Goal: Register for event/course

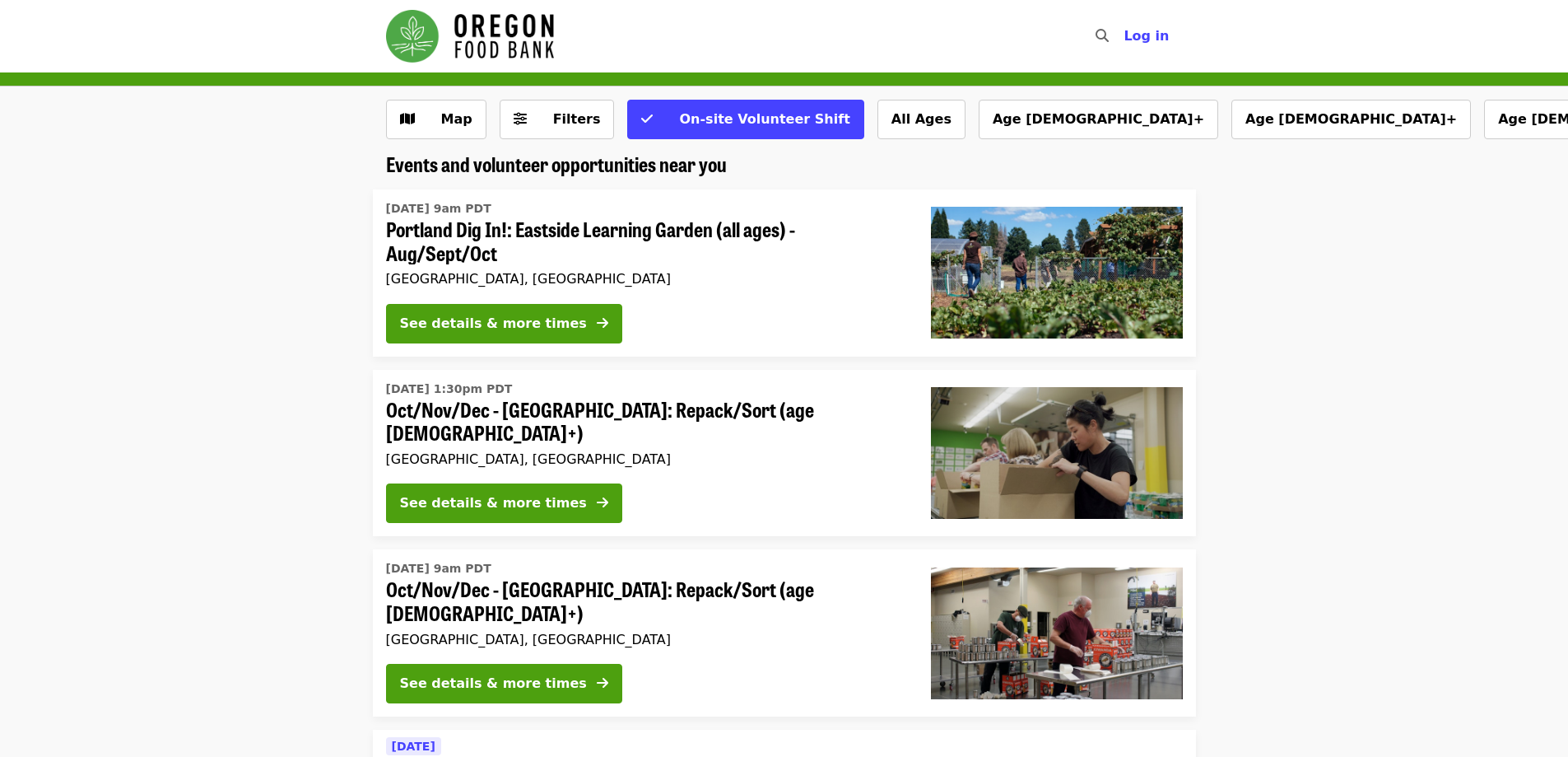
click at [677, 251] on span "Portland Dig In!: Eastside Learning Garden (all ages) - Aug/Sept/Oct" at bounding box center [645, 241] width 518 height 48
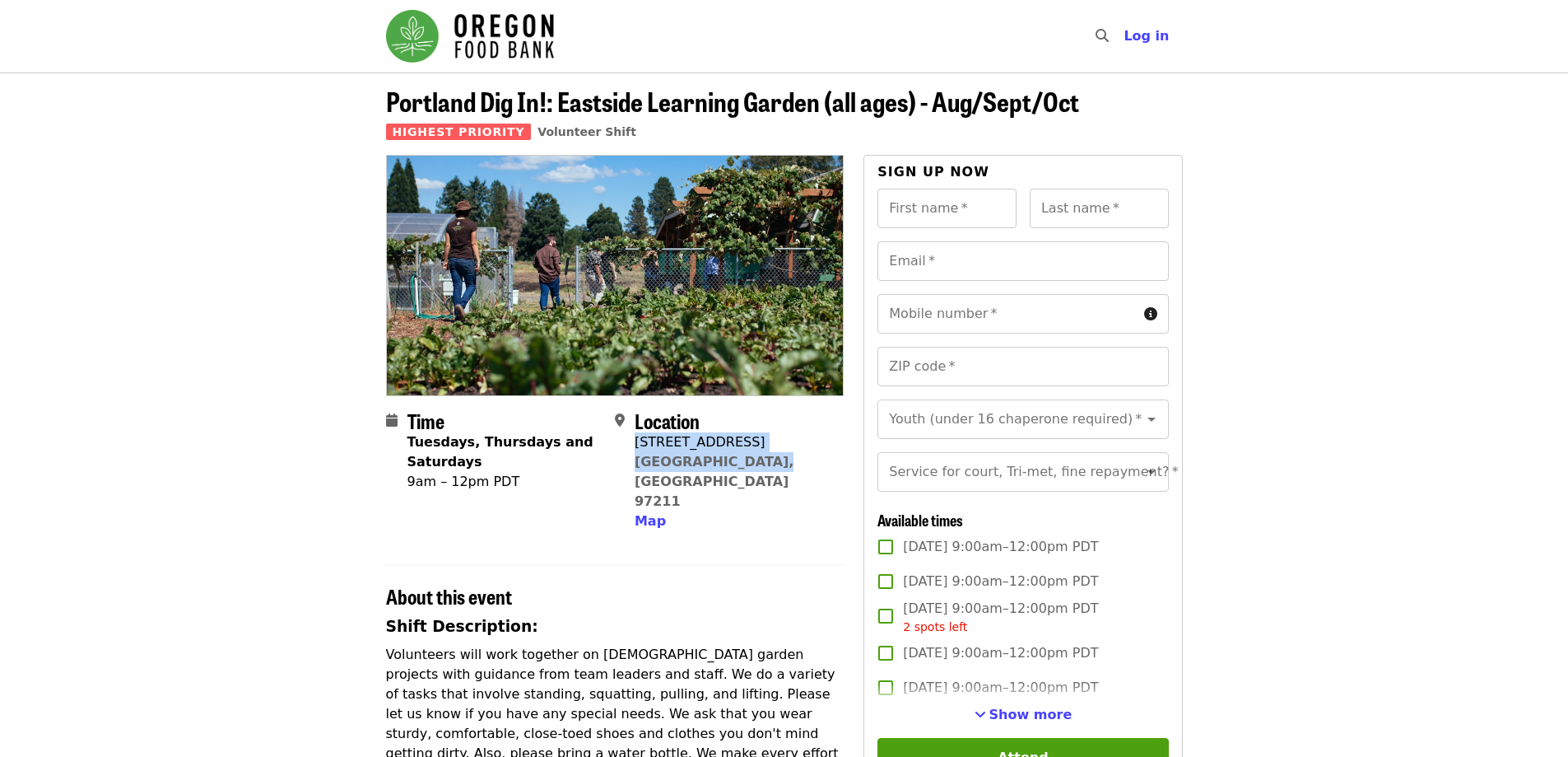
drag, startPoint x: 755, startPoint y: 462, endPoint x: 636, endPoint y: 444, distance: 120.4
click at [636, 444] on div "Location [STREET_ADDRESS][PERSON_NAME] Map" at bounding box center [722, 471] width 215 height 123
copy span "[STREET_ADDRESS][PERSON_NAME]"
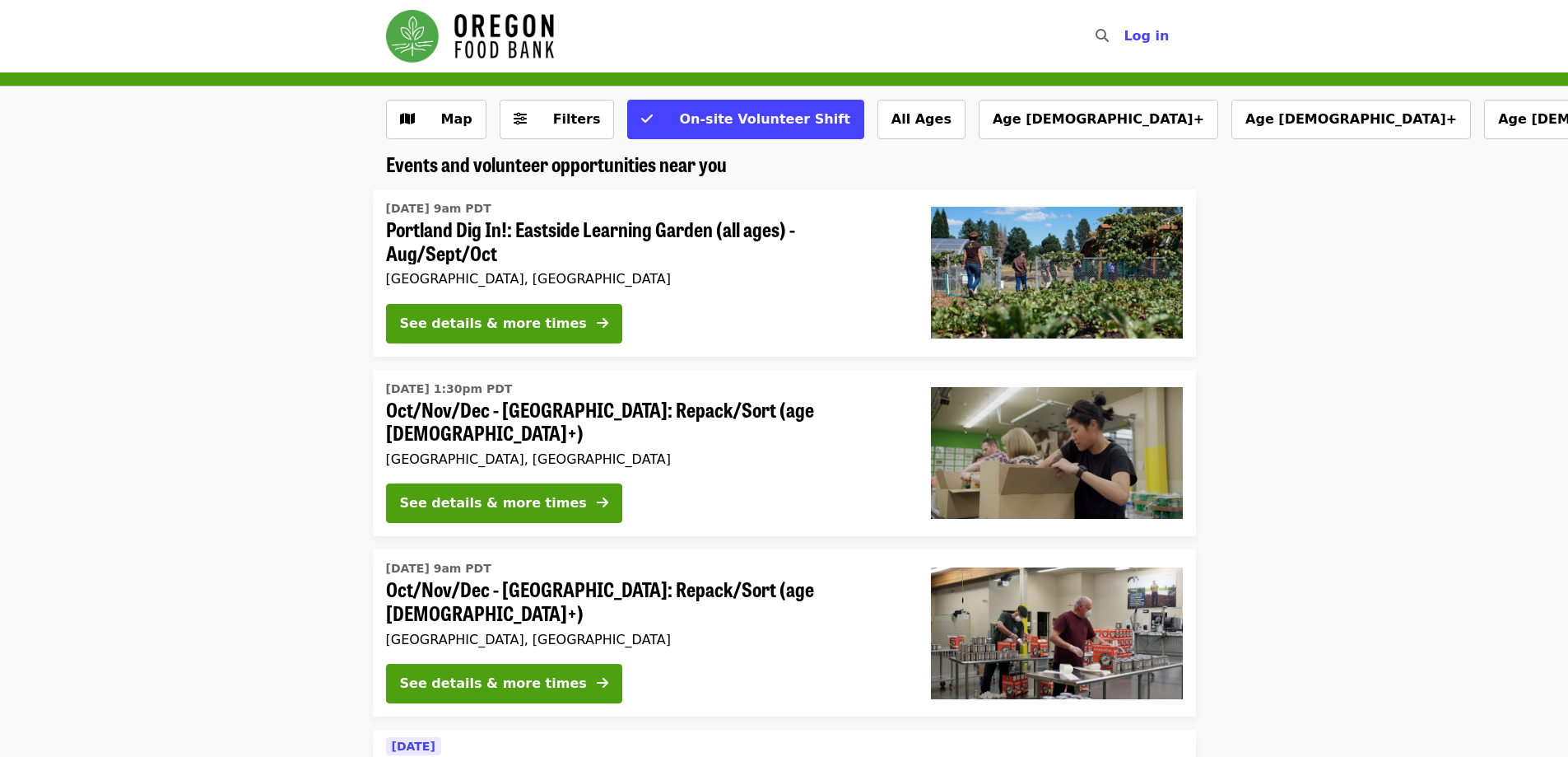
click at [649, 232] on span "Portland Dig In!: Eastside Learning Garden (all ages) - Aug/Sept/Oct" at bounding box center [645, 241] width 518 height 48
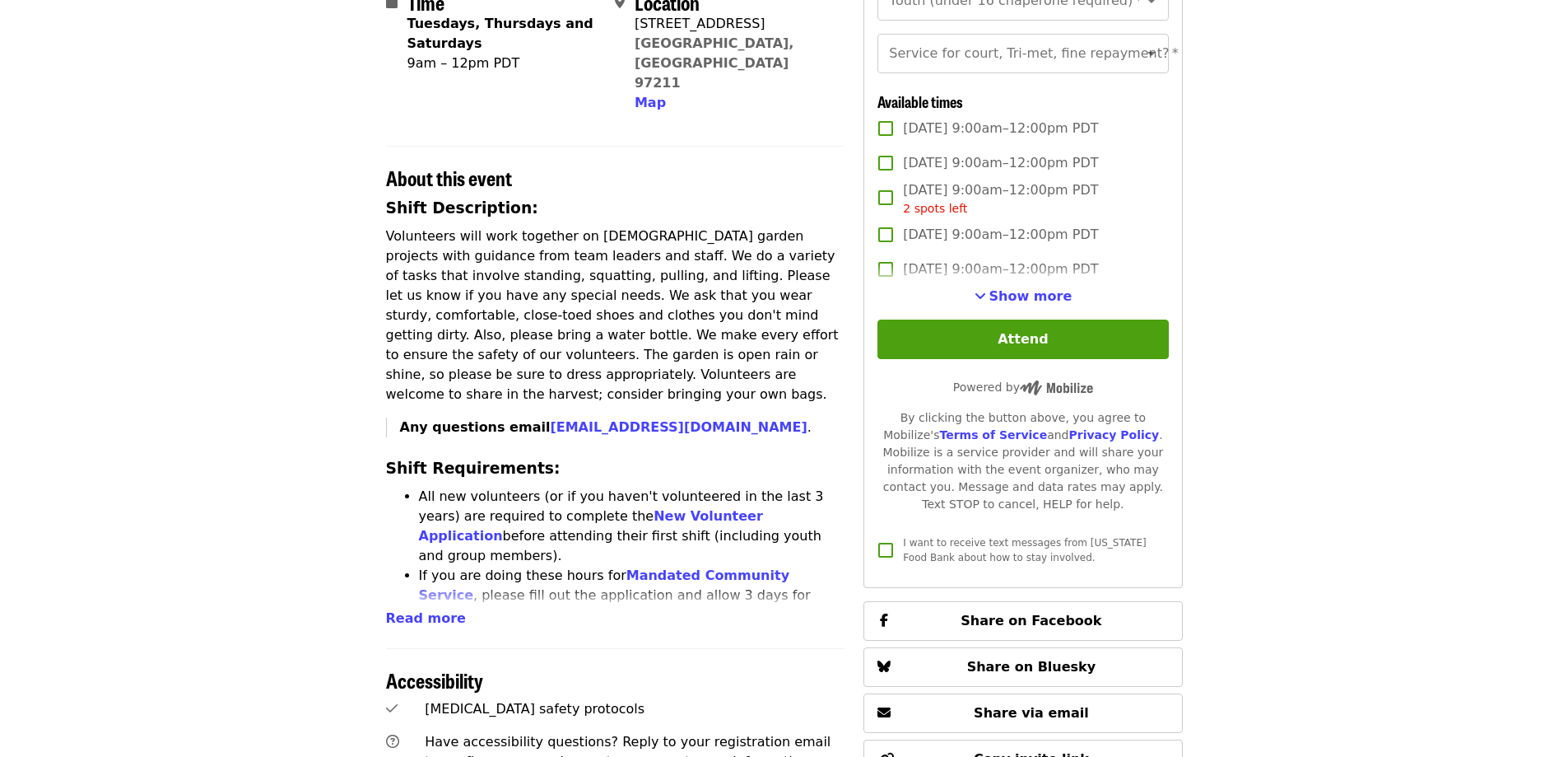
scroll to position [247, 0]
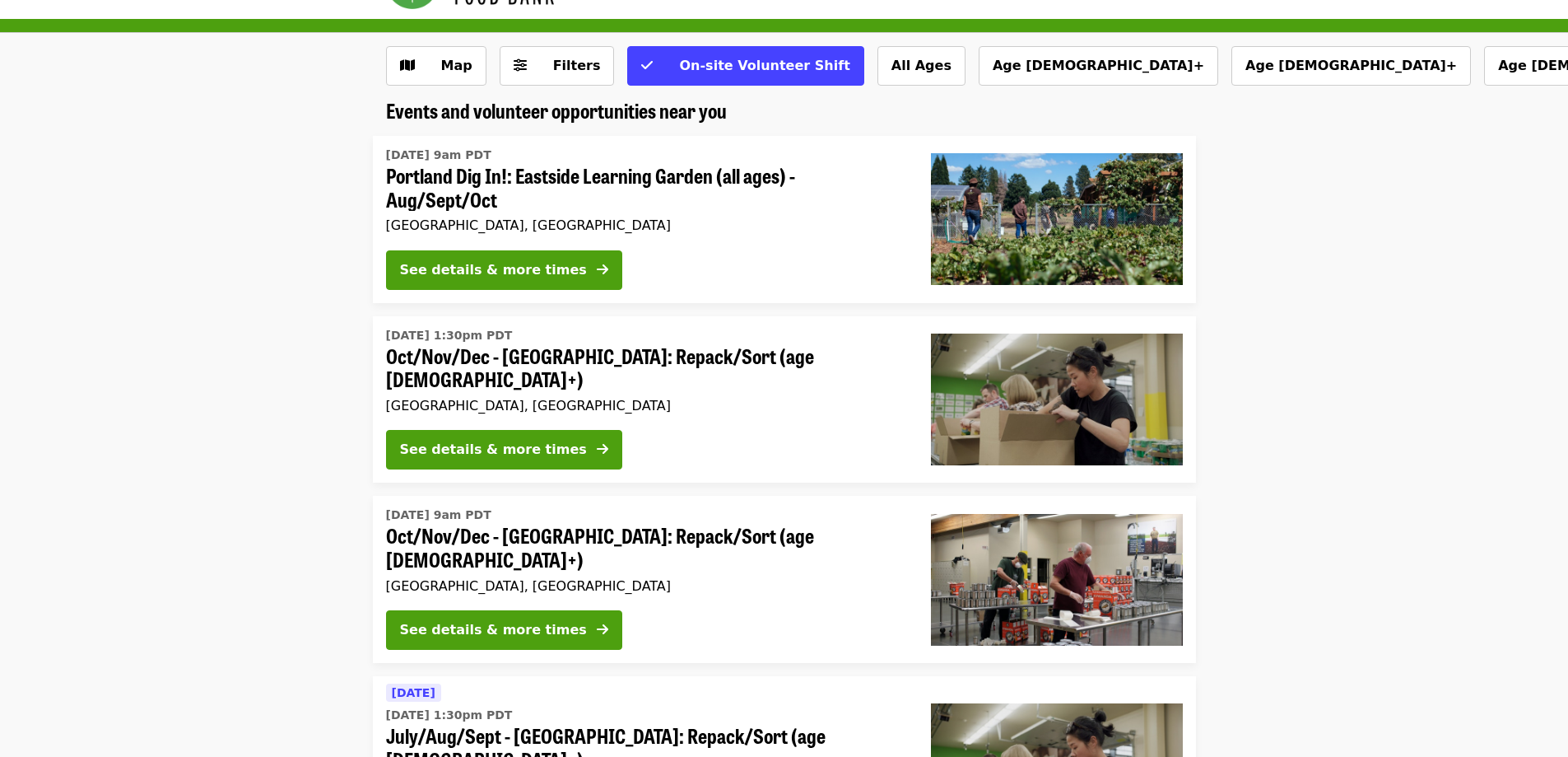
scroll to position [83, 0]
